Goal: Task Accomplishment & Management: Use online tool/utility

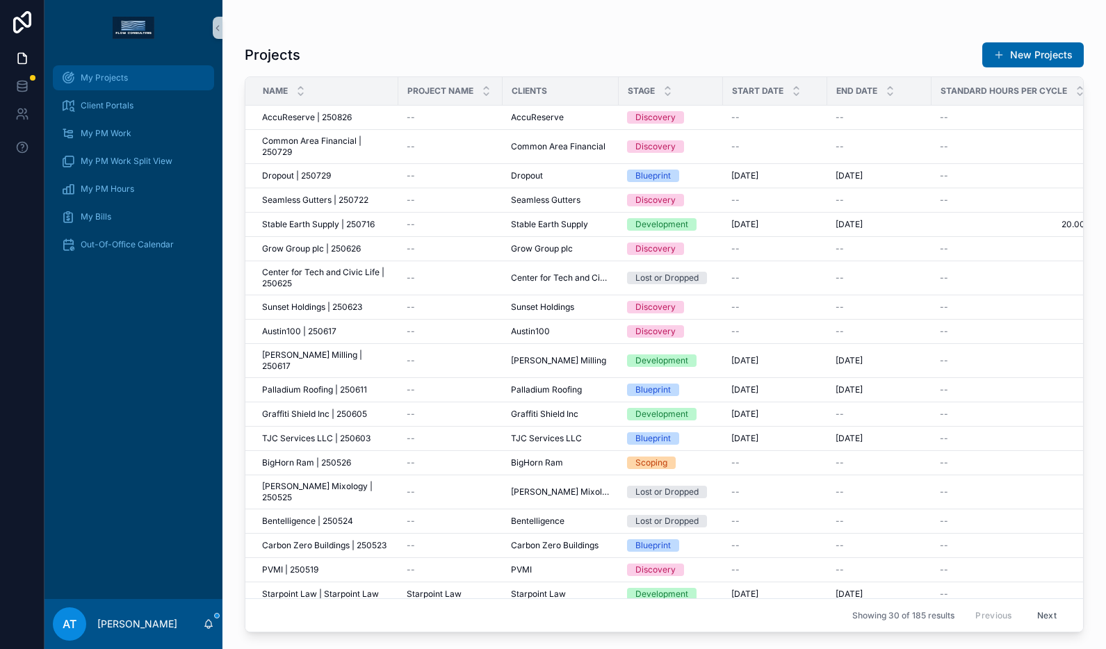
click at [120, 67] on div "My Projects" at bounding box center [133, 78] width 145 height 22
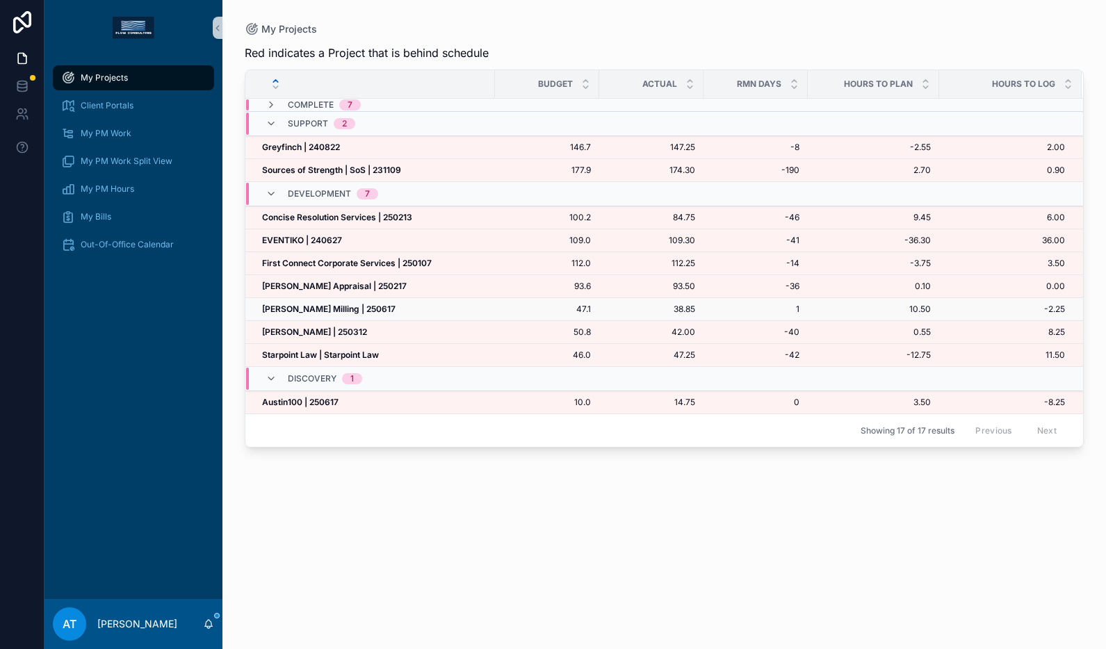
click at [351, 309] on strong "[PERSON_NAME] Milling | 250617" at bounding box center [328, 309] width 133 height 10
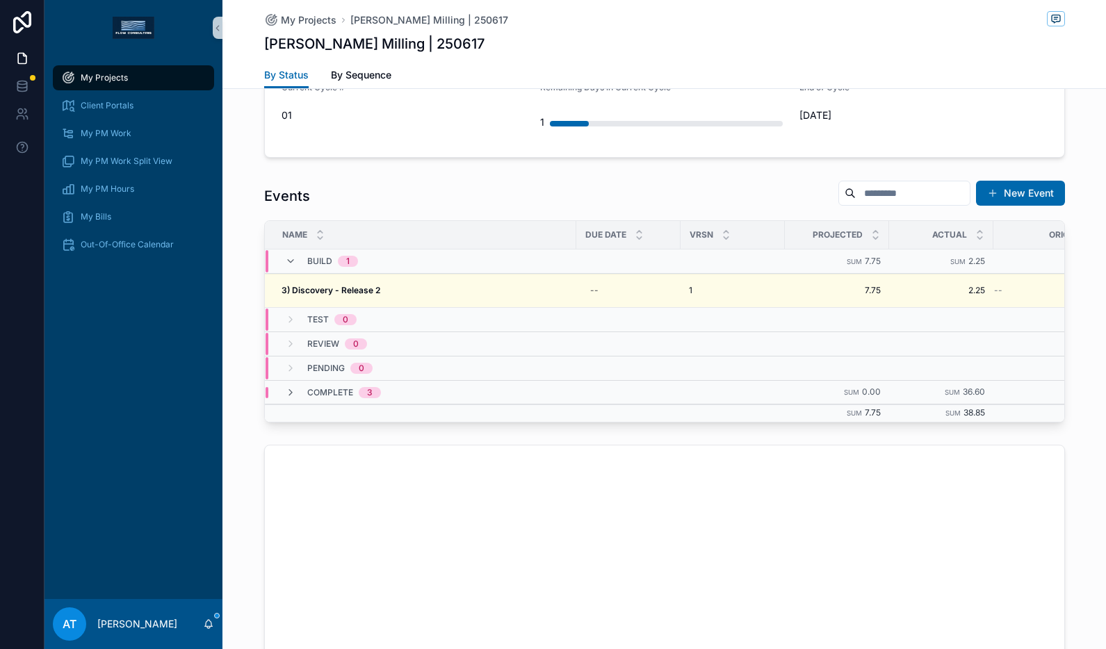
scroll to position [1256, 0]
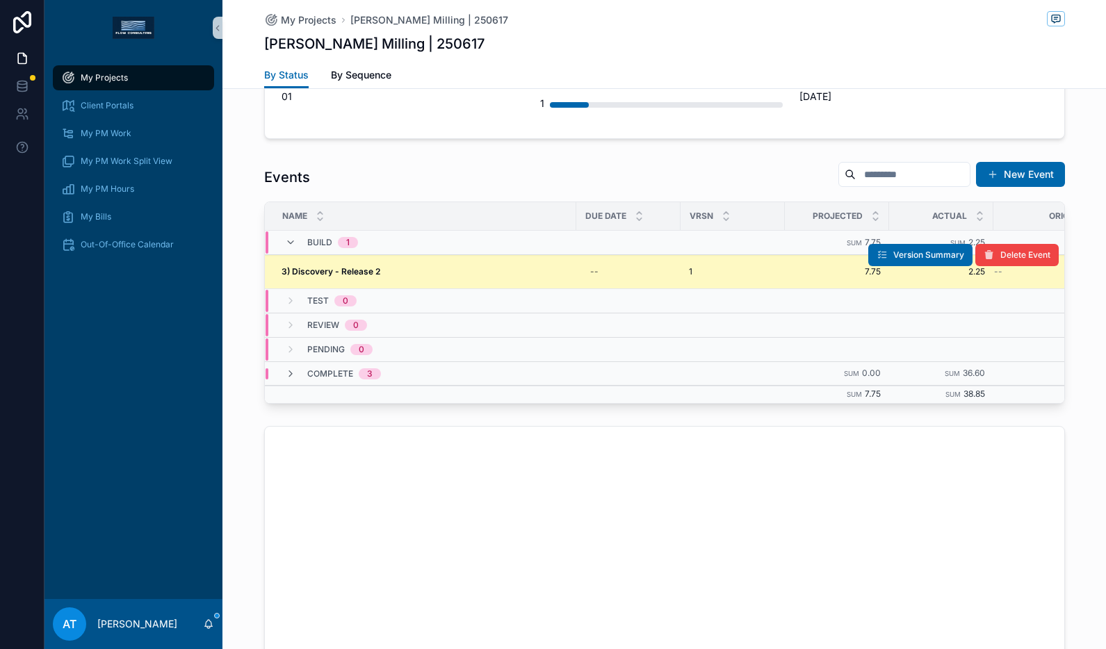
click at [473, 277] on td "3) Discovery - Release 2 3) Discovery - Release 2" at bounding box center [420, 272] width 311 height 34
click at [398, 270] on div "3) Discovery - Release 2 3) Discovery - Release 2" at bounding box center [425, 271] width 286 height 11
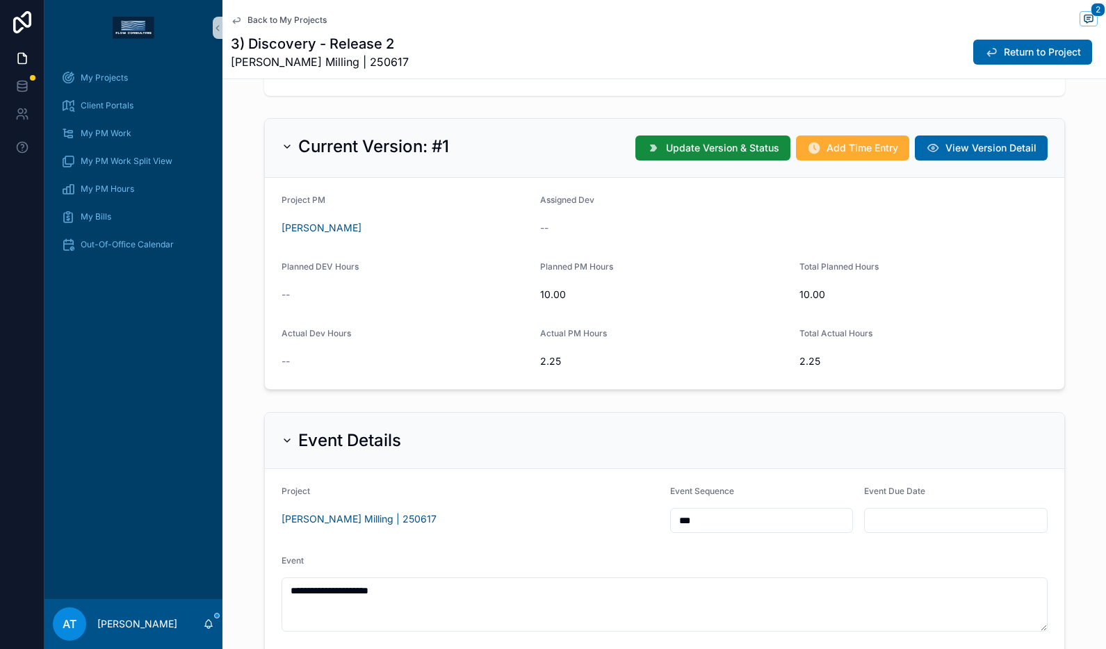
scroll to position [146, 0]
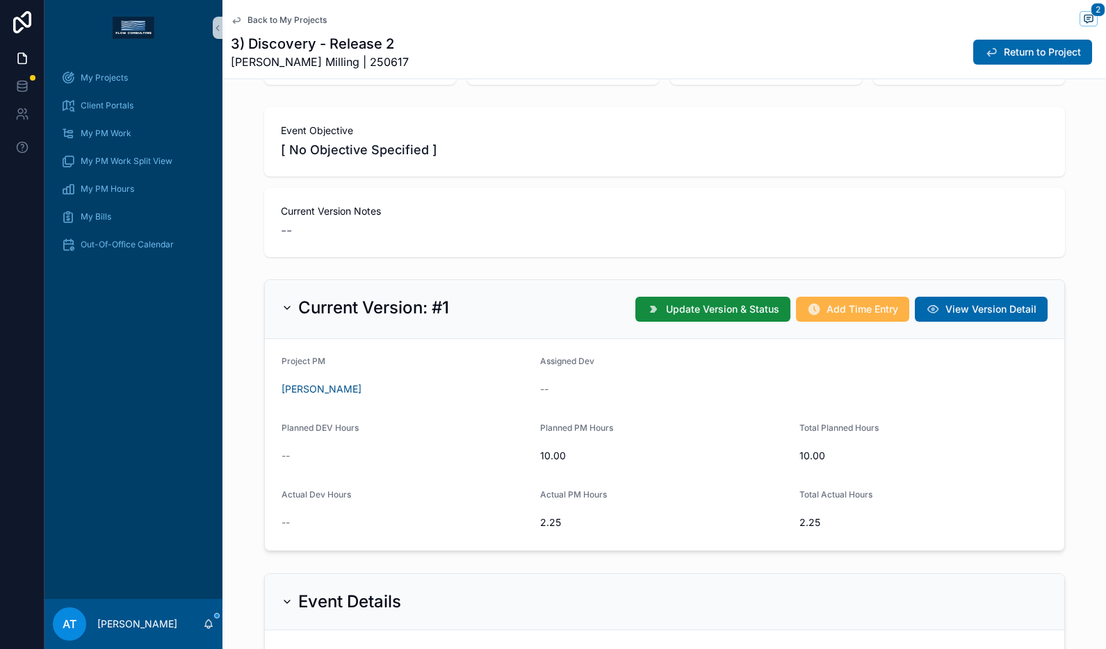
click at [821, 316] on button "Add Time Entry" at bounding box center [852, 309] width 113 height 25
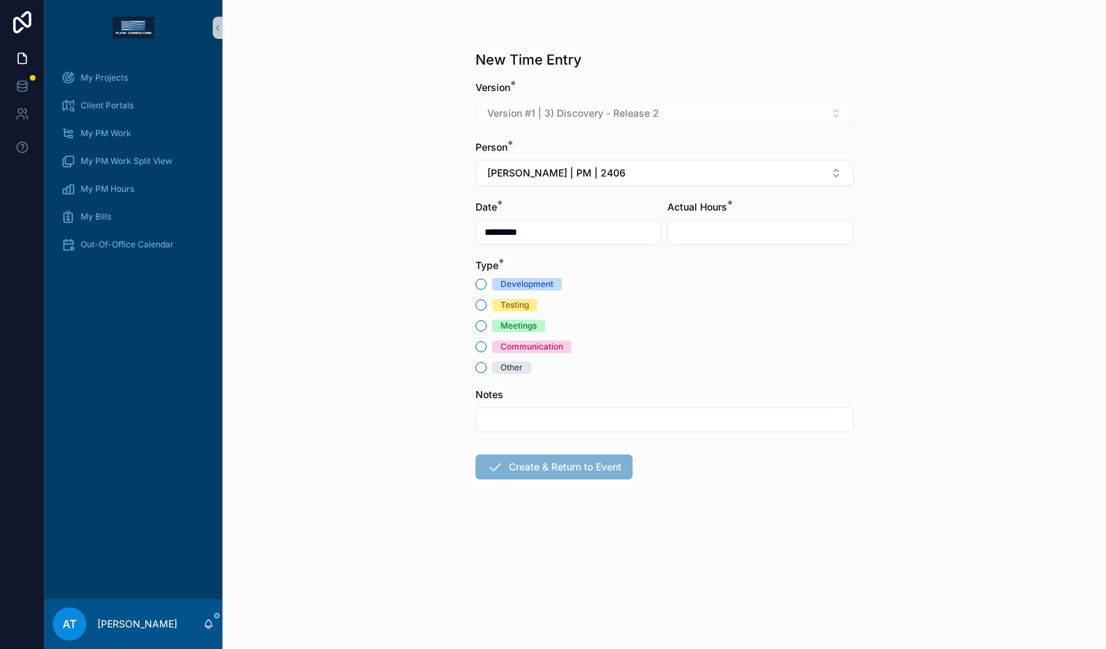
click at [508, 329] on div "Meetings" at bounding box center [519, 326] width 36 height 13
click at [487, 329] on button "Meetings" at bounding box center [480, 325] width 11 height 11
click at [616, 179] on span "Alex Thompson | PM | 2406" at bounding box center [556, 173] width 138 height 14
click at [598, 248] on span "Alex Thompson | PM | 2508" at bounding box center [554, 252] width 138 height 14
click at [694, 229] on input "scrollable content" at bounding box center [760, 231] width 185 height 19
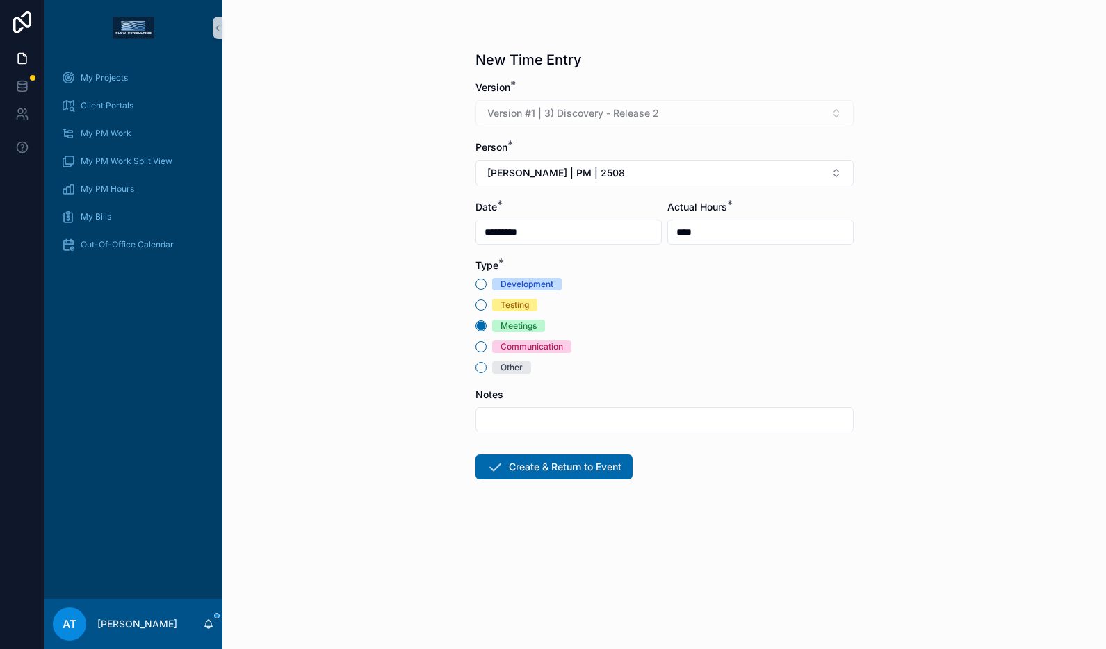
type input "****"
click at [548, 414] on input "scrollable content" at bounding box center [664, 419] width 377 height 19
type input "*"
type input "**********"
click at [550, 475] on button "Create & Return to Event" at bounding box center [553, 467] width 157 height 25
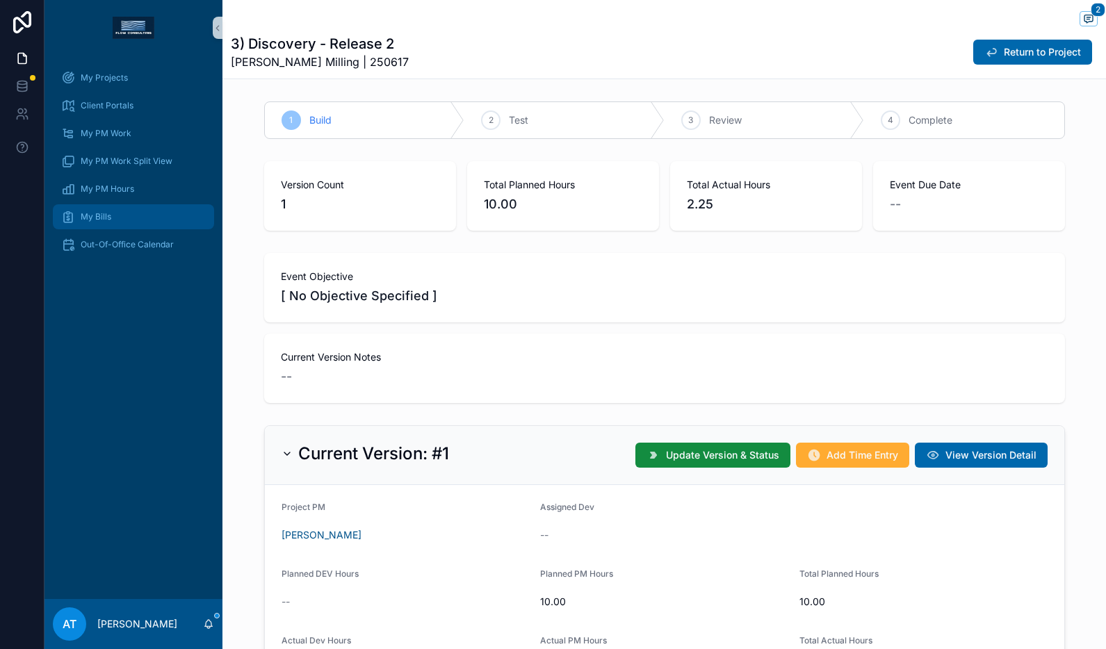
click at [116, 227] on div "My Bills" at bounding box center [133, 217] width 145 height 22
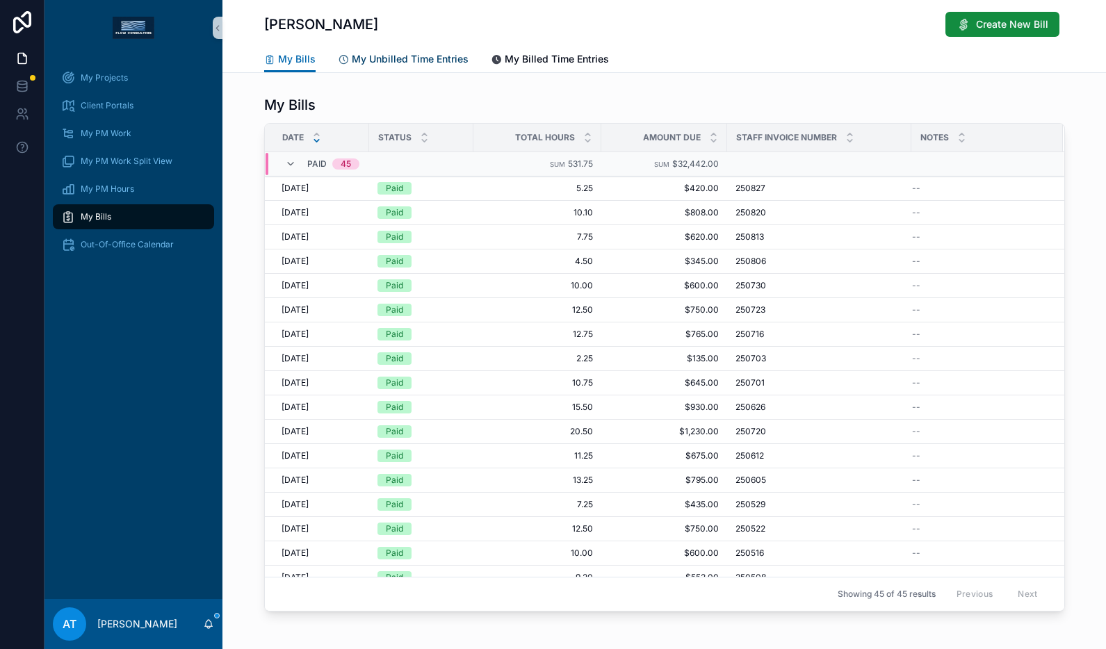
click at [414, 64] on span "My Unbilled Time Entries" at bounding box center [410, 59] width 117 height 14
